Goal: Task Accomplishment & Management: Manage account settings

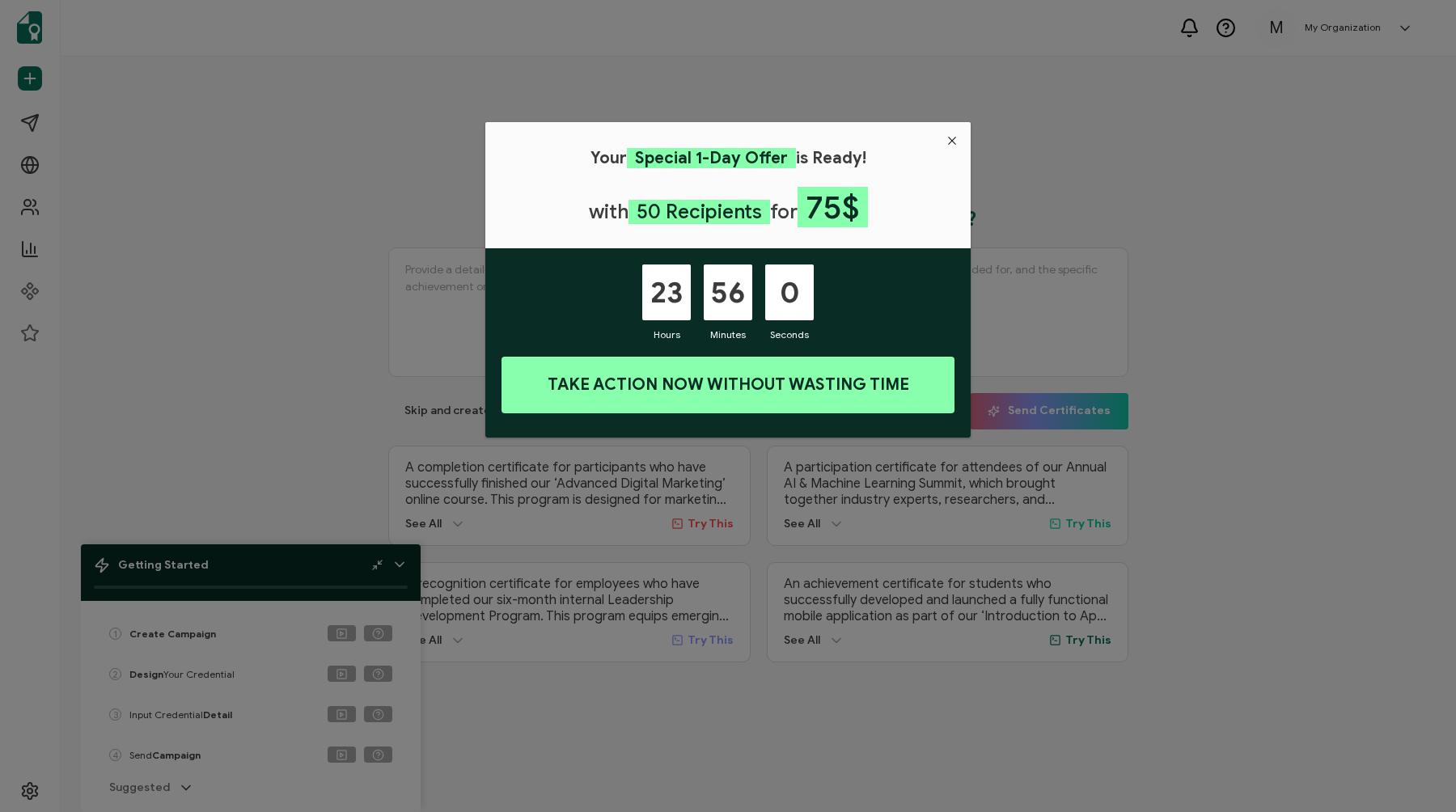
click at [950, 141] on icon "Close" at bounding box center [952, 140] width 13 height 13
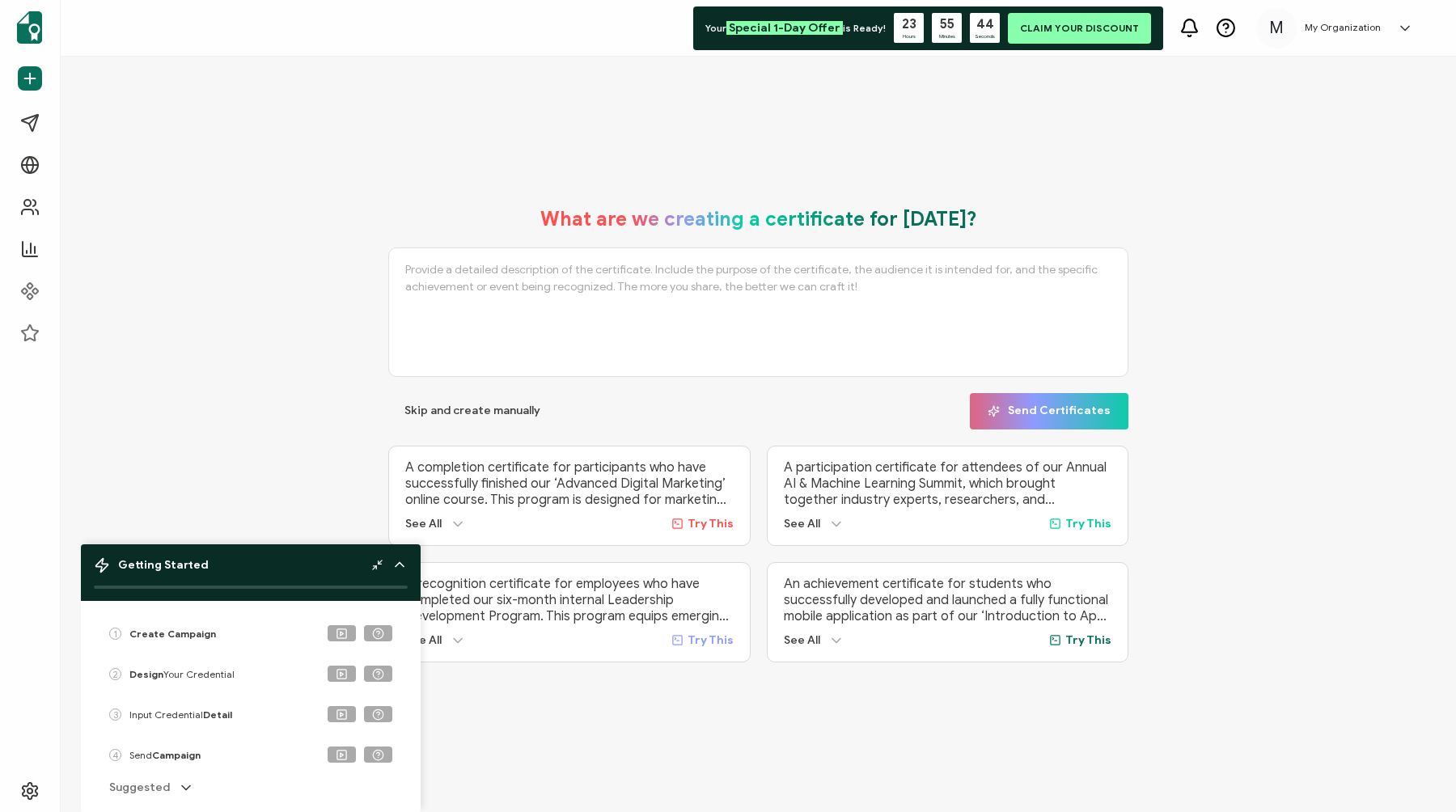
click at [1403, 30] on icon at bounding box center [1405, 28] width 17 height 16
click at [1313, 342] on link "Log Out" at bounding box center [1310, 349] width 39 height 15
